Goal: Task Accomplishment & Management: Use online tool/utility

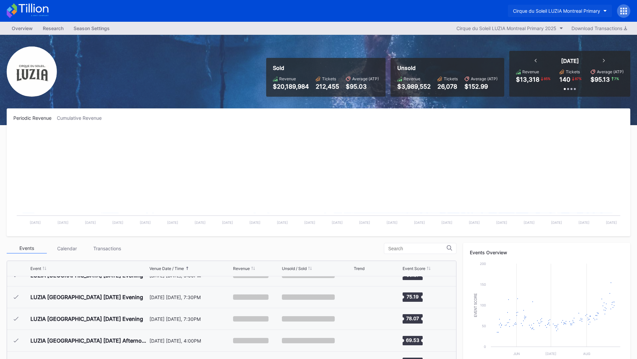
click at [559, 14] on button "Cirque du Soleil LUZIA Montreal Primary" at bounding box center [560, 11] width 104 height 12
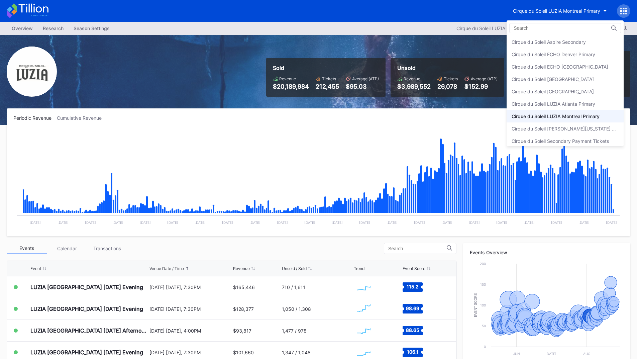
scroll to position [4, 0]
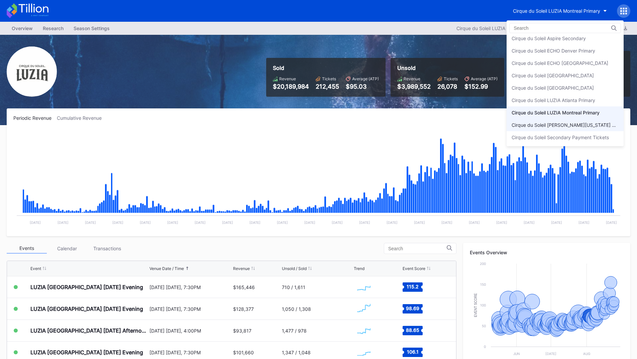
click at [589, 128] on div "Cirque du Soleil [PERSON_NAME][US_STATE] Primary" at bounding box center [565, 125] width 117 height 12
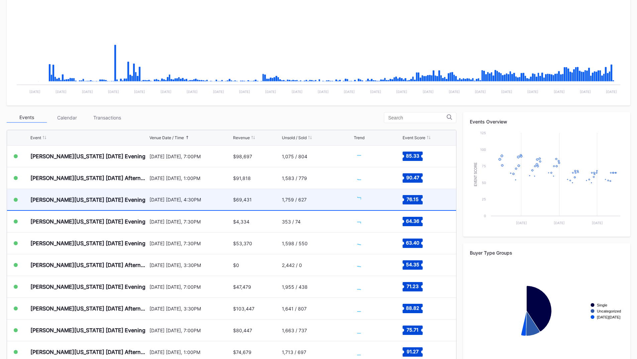
scroll to position [134, 0]
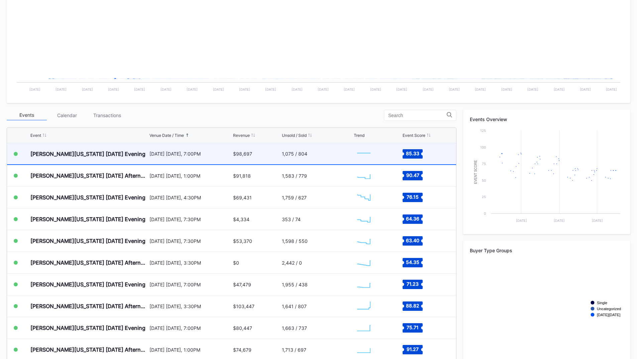
click at [137, 154] on div "[PERSON_NAME][US_STATE] [DATE] Evening" at bounding box center [88, 153] width 117 height 21
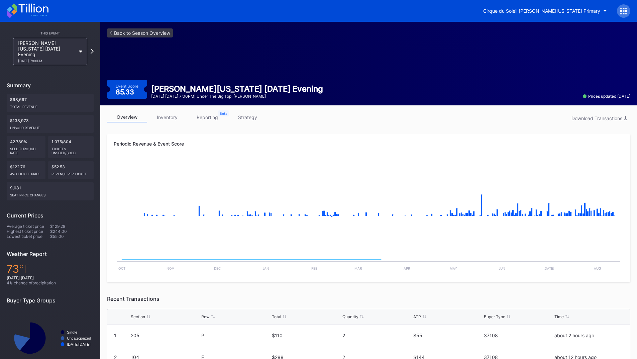
click at [157, 119] on link "inventory" at bounding box center [167, 117] width 40 height 10
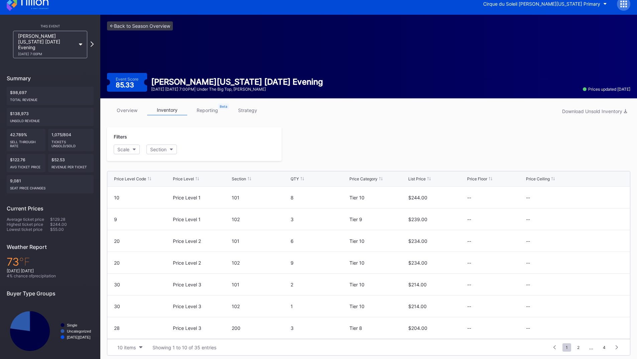
scroll to position [10, 0]
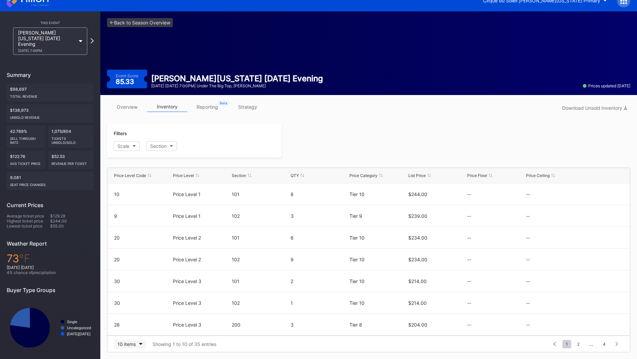
drag, startPoint x: 126, startPoint y: 336, endPoint x: 129, endPoint y: 344, distance: 9.1
click at [126, 336] on div "10 items Showing 1 to 10 of 35 entries 1 ... -1 0 1 2 3 ... 4" at bounding box center [368, 344] width 523 height 16
click at [129, 344] on div "10 items" at bounding box center [126, 344] width 18 height 6
click at [135, 327] on div "200 items" at bounding box center [130, 328] width 22 height 6
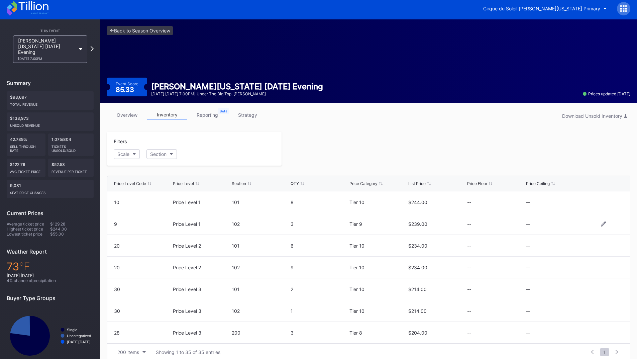
scroll to position [0, 0]
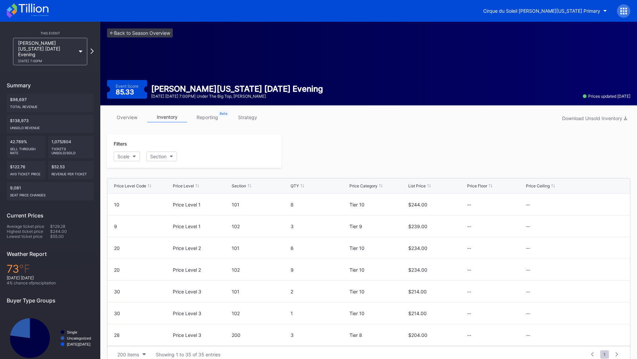
click at [94, 48] on div "This Event [PERSON_NAME][US_STATE] [DATE] Evening [DATE] 7:00PM Summary $98,697…" at bounding box center [50, 198] width 100 height 352
click at [91, 48] on icon at bounding box center [92, 51] width 4 height 6
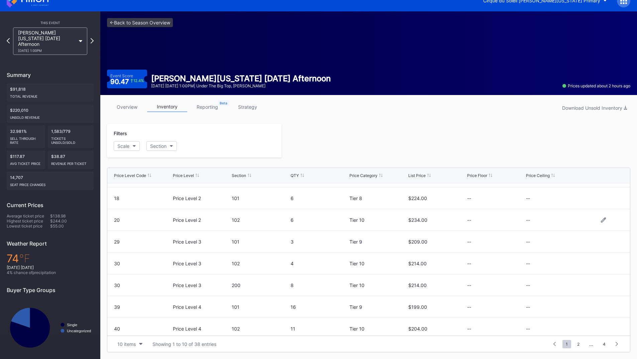
scroll to position [65, 0]
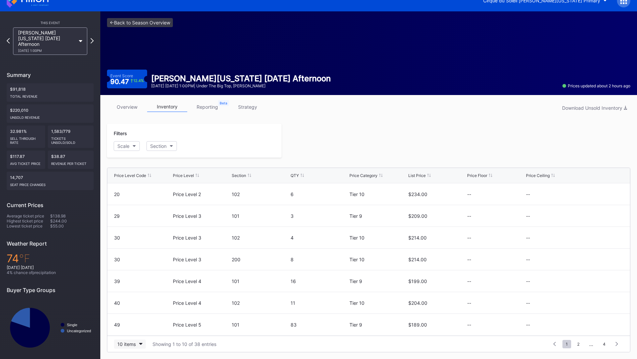
click at [132, 343] on div "10 items" at bounding box center [126, 344] width 18 height 6
click at [129, 328] on div "200 items" at bounding box center [130, 328] width 22 height 6
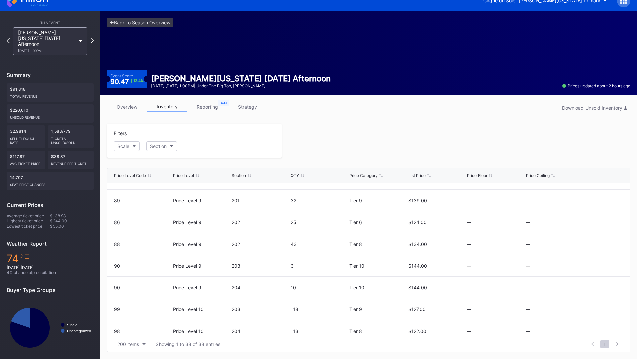
scroll to position [473, 0]
